Goal: Transaction & Acquisition: Purchase product/service

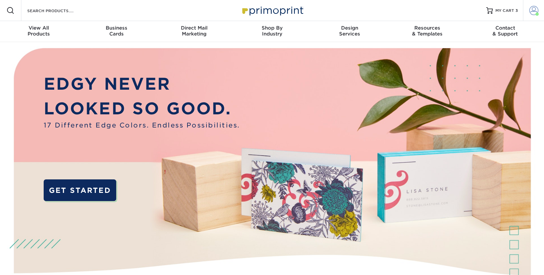
click at [533, 10] on span at bounding box center [533, 10] width 9 height 9
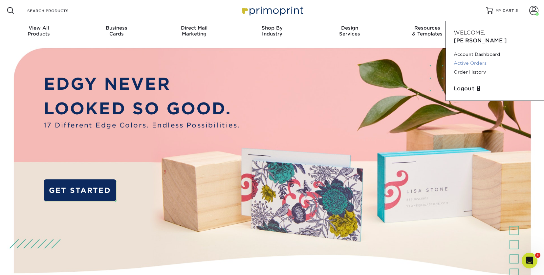
click at [482, 59] on link "Active Orders" at bounding box center [494, 63] width 82 height 9
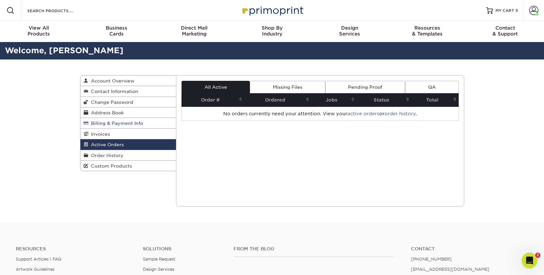
click at [126, 123] on span "Billing & Payment Info" at bounding box center [115, 122] width 55 height 5
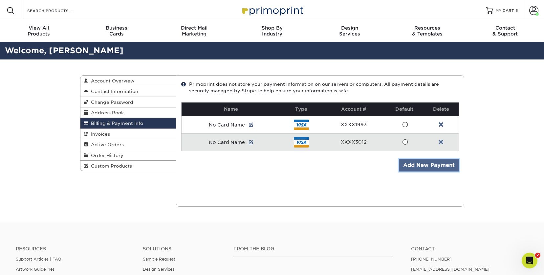
click at [444, 165] on link "Add New Payment" at bounding box center [429, 165] width 60 height 12
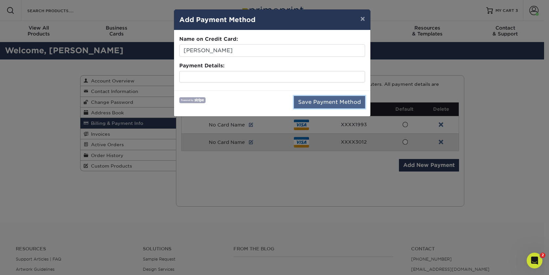
click at [323, 102] on button "Save Payment Method" at bounding box center [329, 102] width 71 height 12
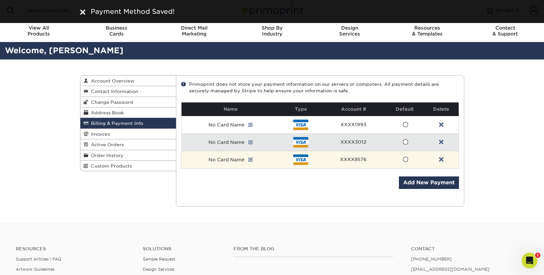
click at [406, 160] on span at bounding box center [405, 159] width 6 height 6
click at [0, 0] on input "radio" at bounding box center [0, 0] width 0 height 0
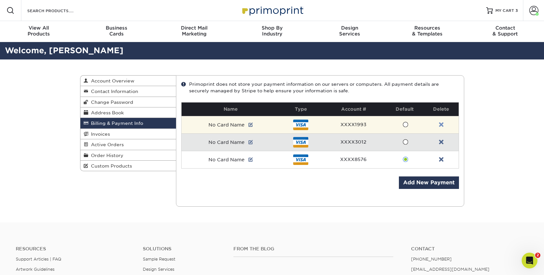
click at [442, 124] on link at bounding box center [441, 124] width 5 height 5
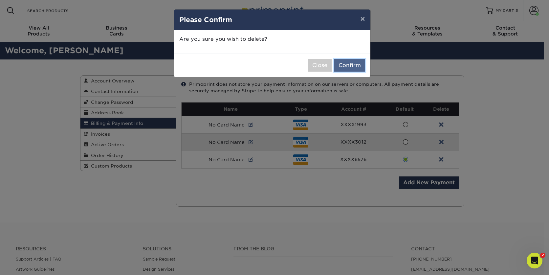
click at [344, 66] on button "Confirm" at bounding box center [349, 65] width 31 height 12
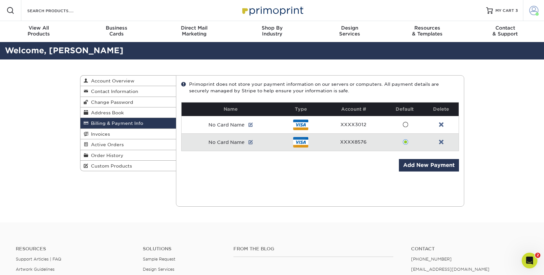
click at [534, 10] on span at bounding box center [533, 10] width 9 height 9
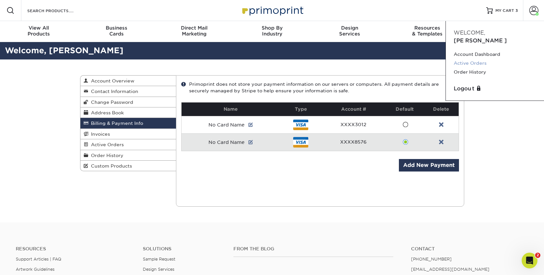
click at [479, 59] on link "Active Orders" at bounding box center [494, 63] width 82 height 9
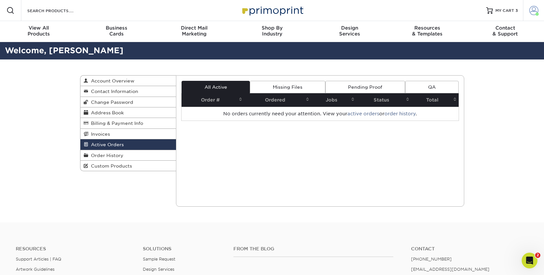
click at [531, 11] on span at bounding box center [533, 10] width 9 height 9
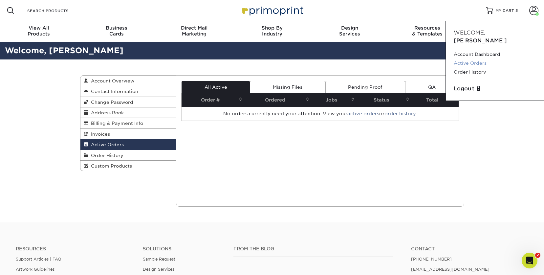
click at [483, 59] on link "Active Orders" at bounding box center [494, 63] width 82 height 9
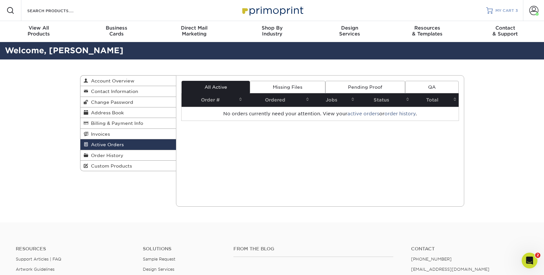
click at [505, 11] on span "MY CART" at bounding box center [504, 11] width 19 height 6
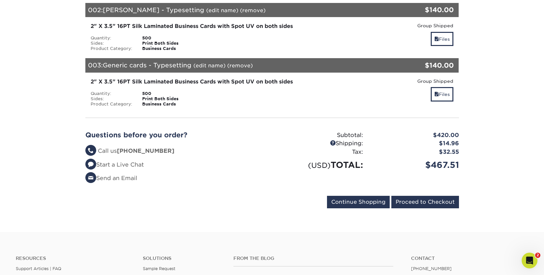
scroll to position [197, 0]
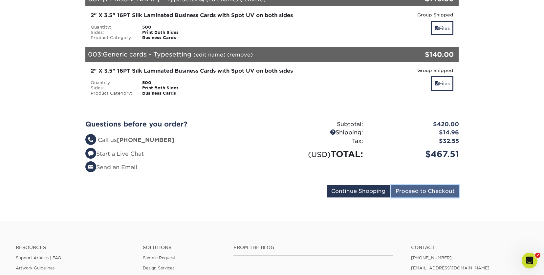
click at [444, 192] on input "Proceed to Checkout" at bounding box center [425, 191] width 68 height 12
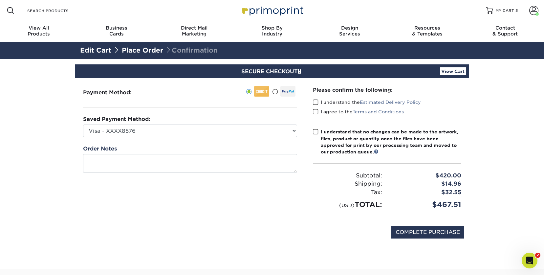
click at [316, 102] on span at bounding box center [316, 102] width 6 height 6
click at [0, 0] on input "I understand the Estimated Delivery Policy" at bounding box center [0, 0] width 0 height 0
click at [314, 110] on span at bounding box center [316, 112] width 6 height 6
click at [0, 0] on input "I agree to the Terms and Conditions" at bounding box center [0, 0] width 0 height 0
click at [316, 133] on span at bounding box center [316, 132] width 6 height 6
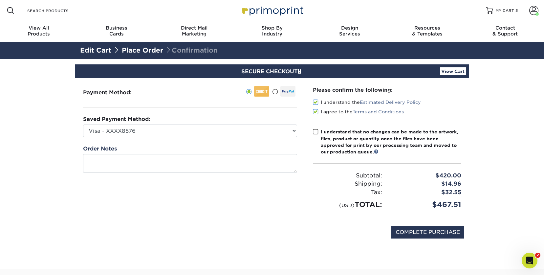
click at [0, 0] on input "I understand that no changes can be made to the artwork, files, product or quan…" at bounding box center [0, 0] width 0 height 0
click at [444, 233] on input "COMPLETE PURCHASE" at bounding box center [427, 232] width 73 height 12
type input "PROCESSING, PLEASE WAIT..."
